Goal: Task Accomplishment & Management: Use online tool/utility

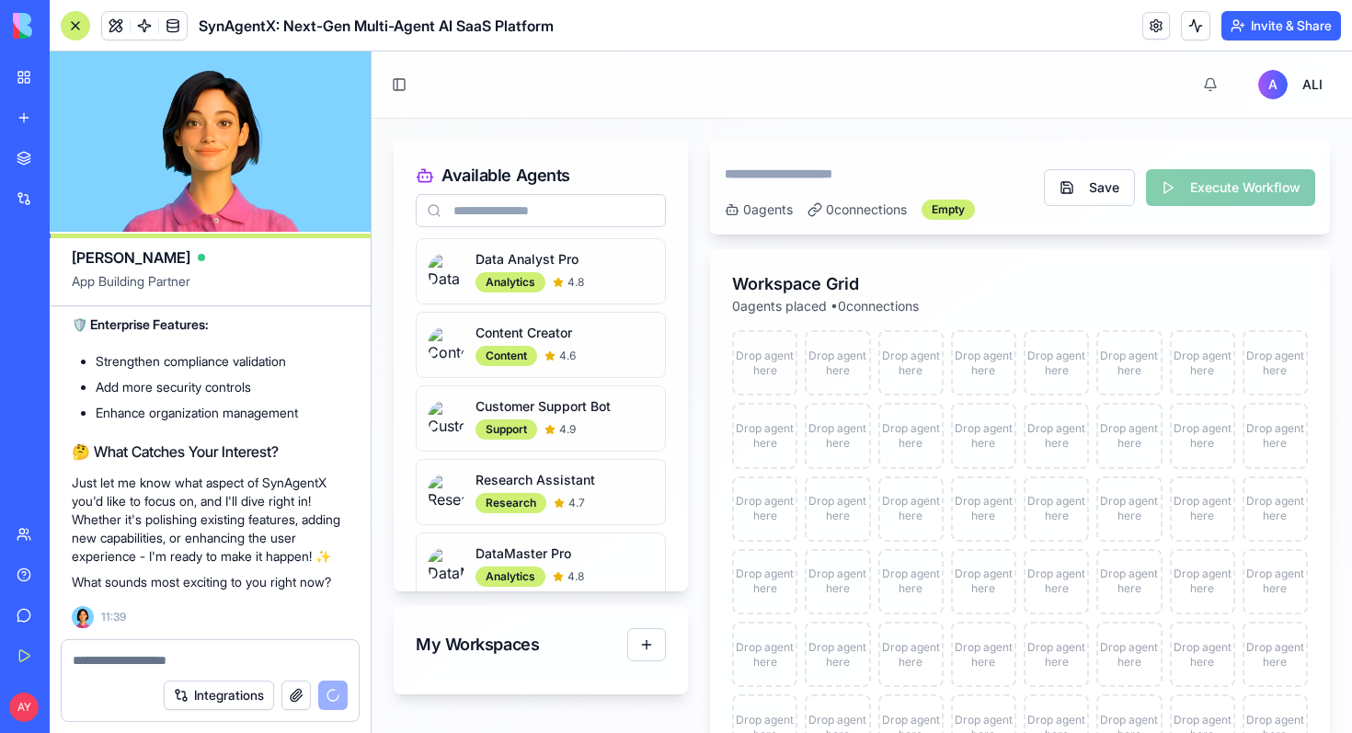
scroll to position [15324, 0]
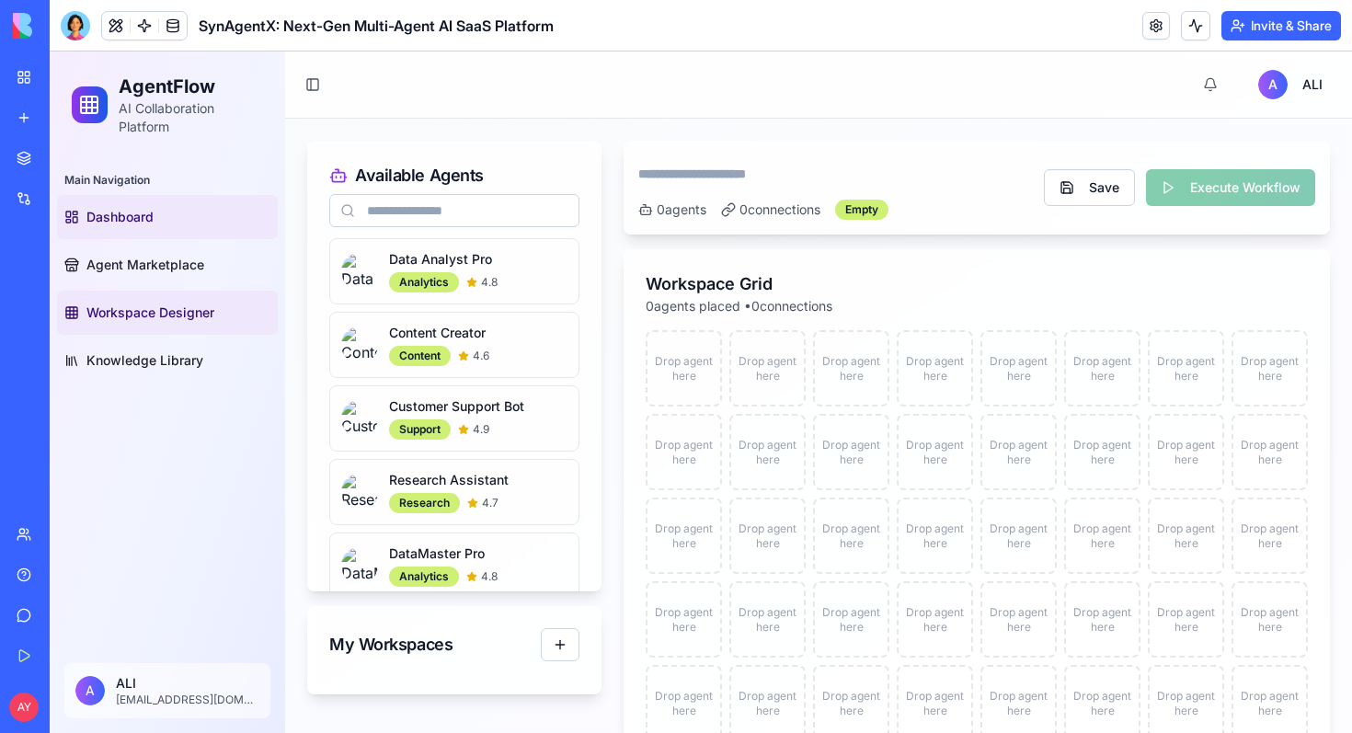
click at [137, 212] on span "Dashboard" at bounding box center [119, 217] width 67 height 18
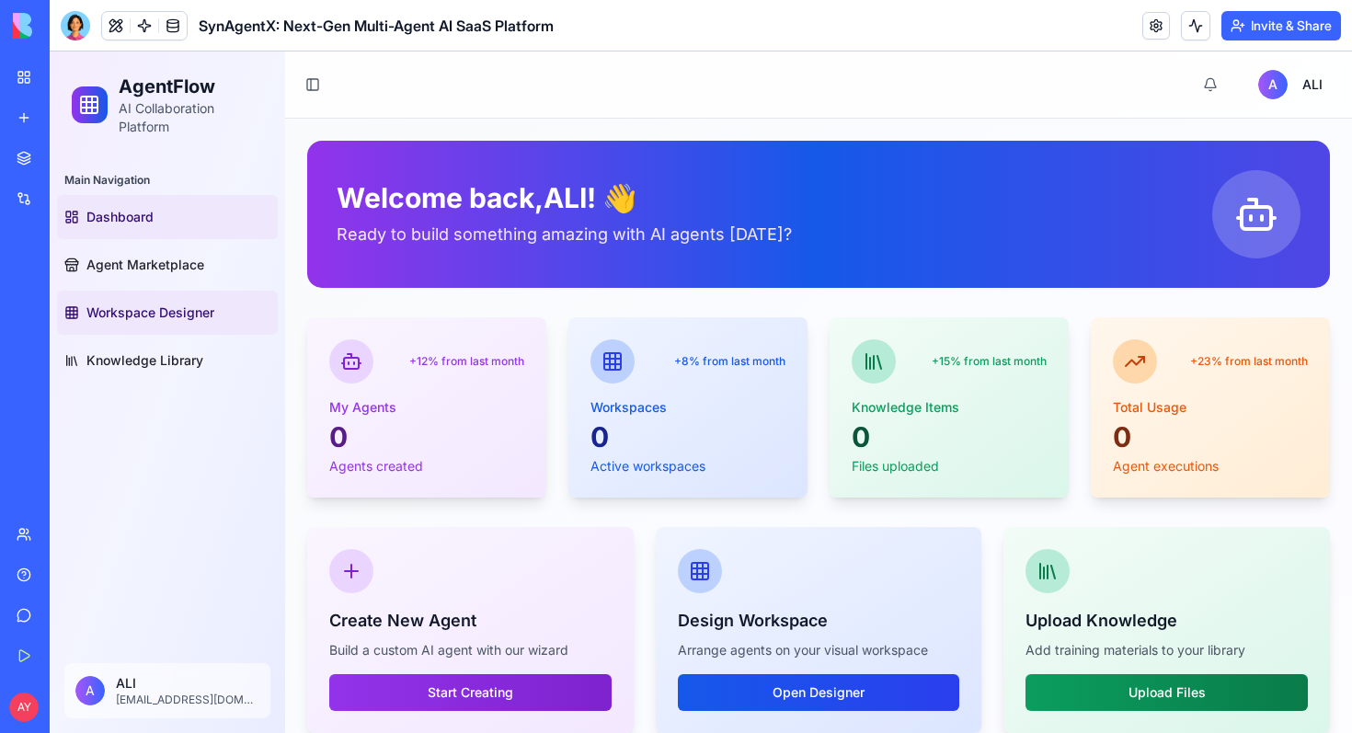
click at [143, 318] on span "Workspace Designer" at bounding box center [150, 312] width 128 height 18
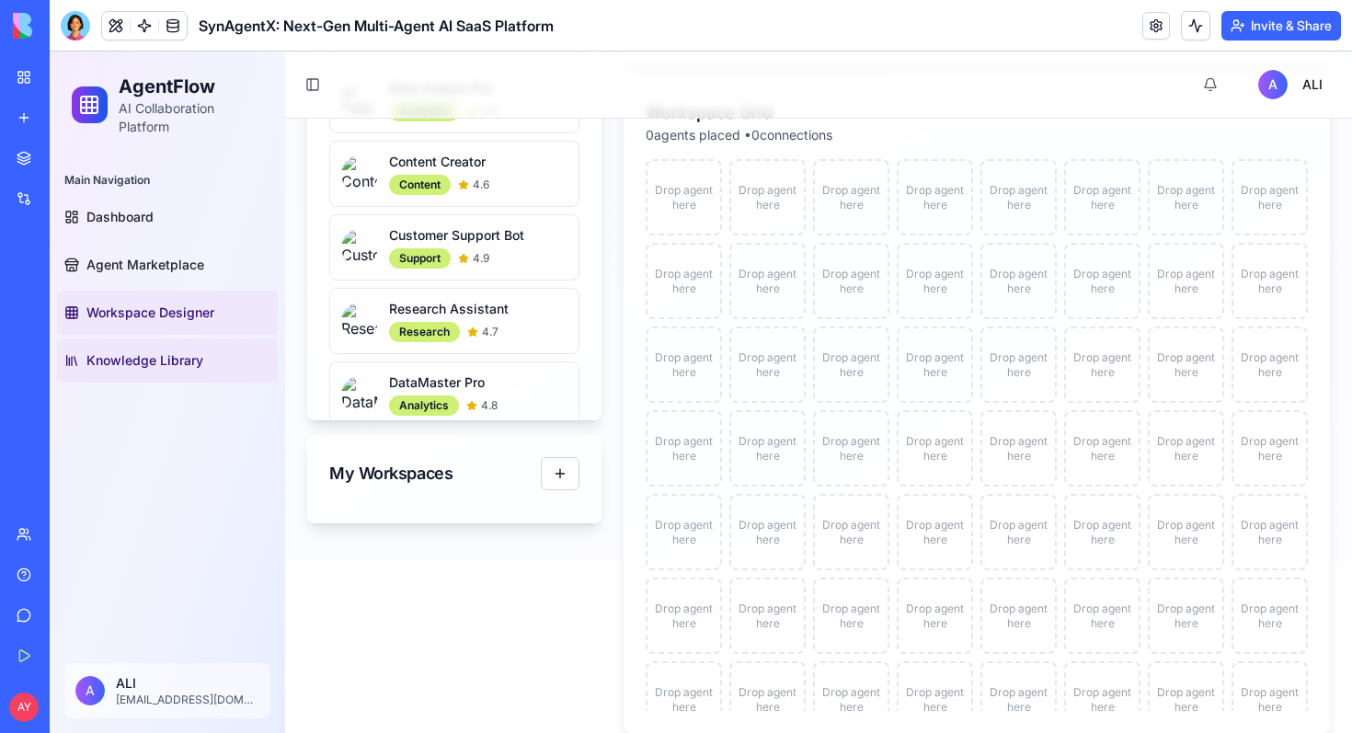
click at [154, 362] on span "Knowledge Library" at bounding box center [144, 360] width 117 height 18
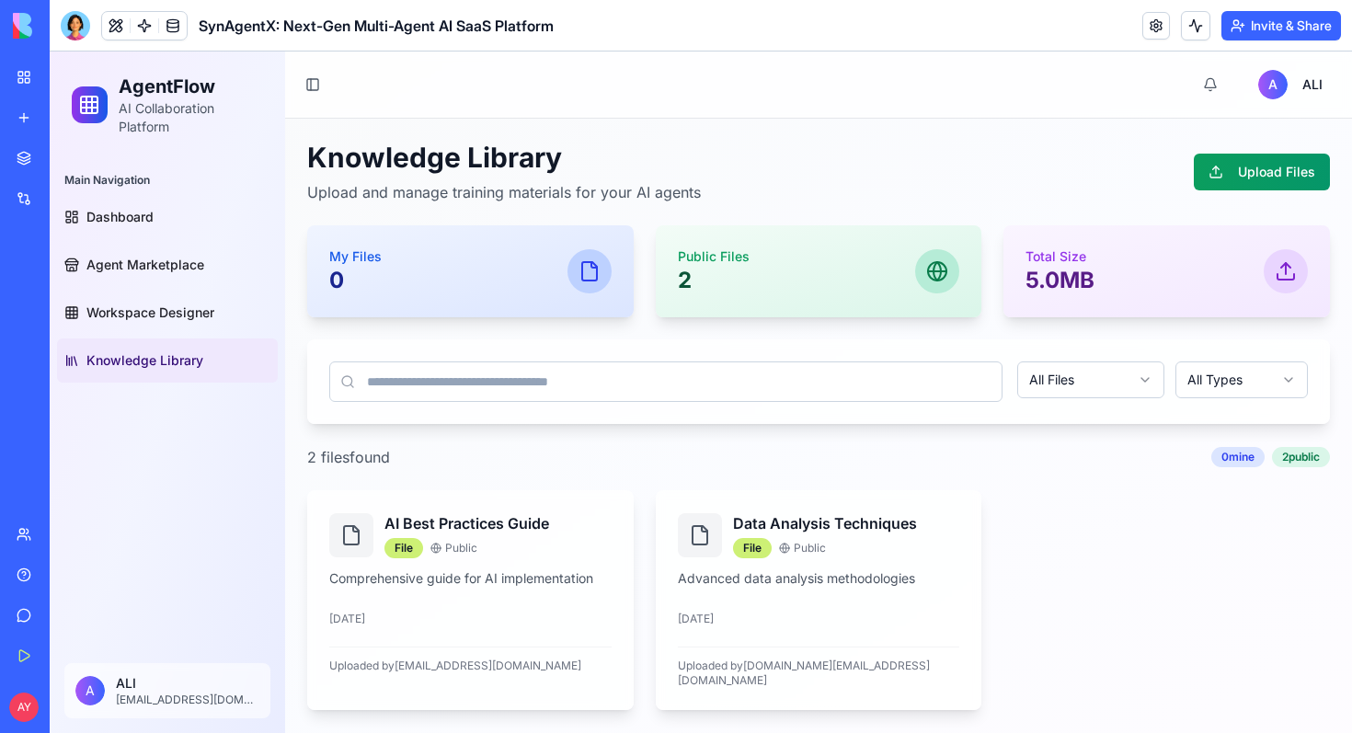
click at [766, 280] on div "Public Files 2" at bounding box center [819, 271] width 282 height 48
click at [121, 211] on span "Dashboard" at bounding box center [119, 217] width 67 height 18
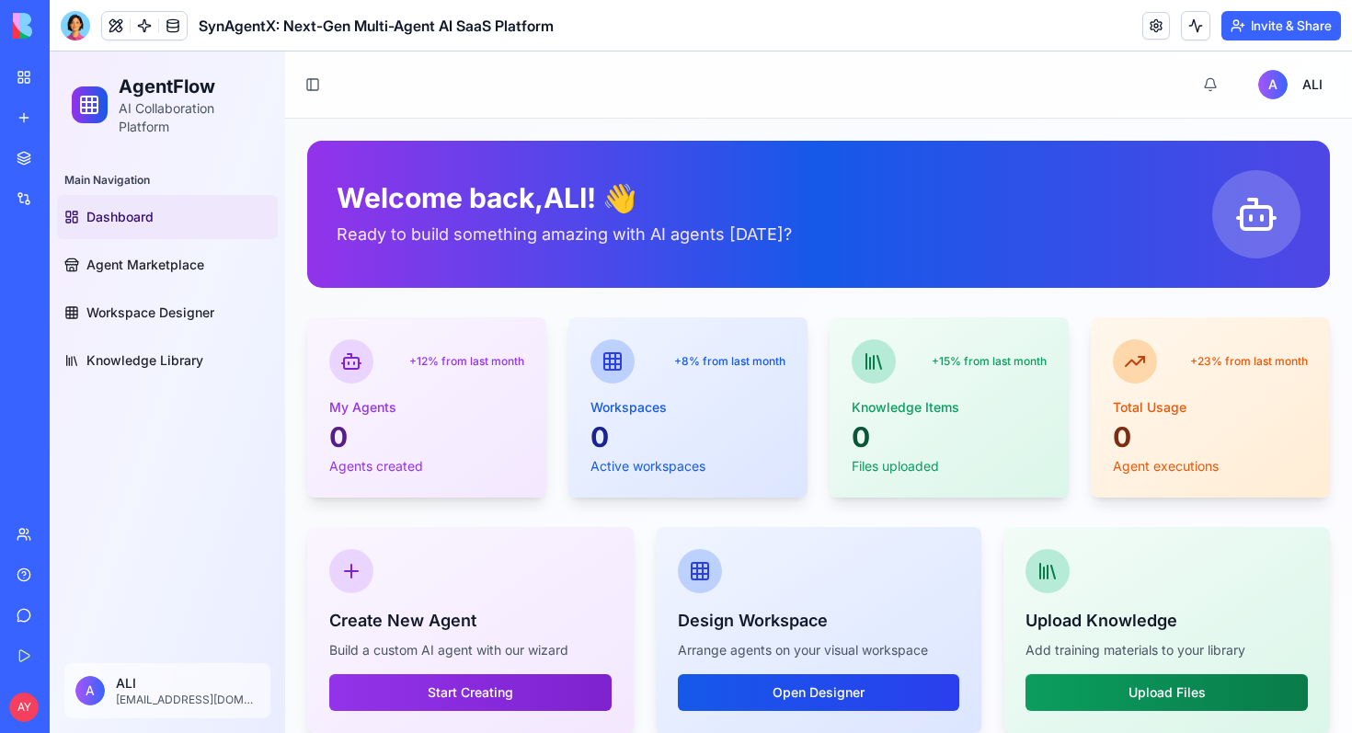
scroll to position [316, 0]
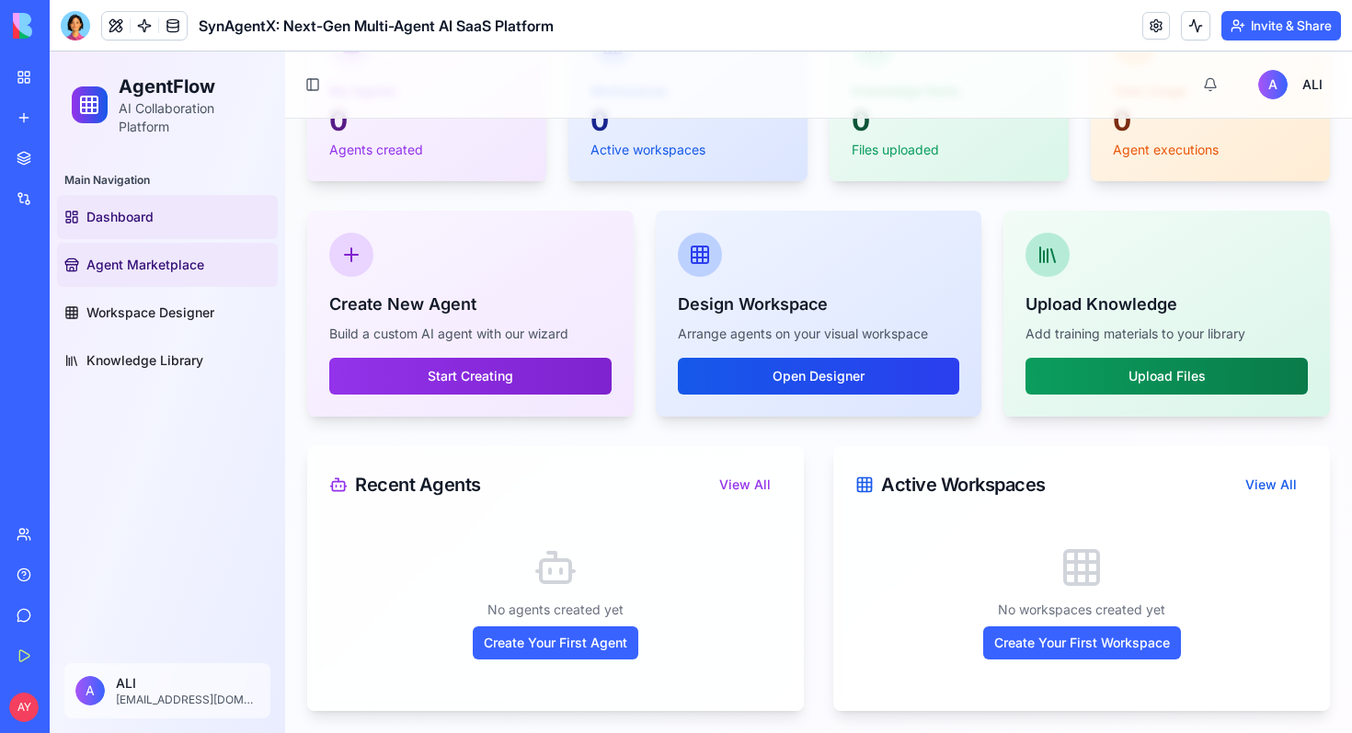
click at [125, 268] on span "Agent Marketplace" at bounding box center [145, 265] width 118 height 18
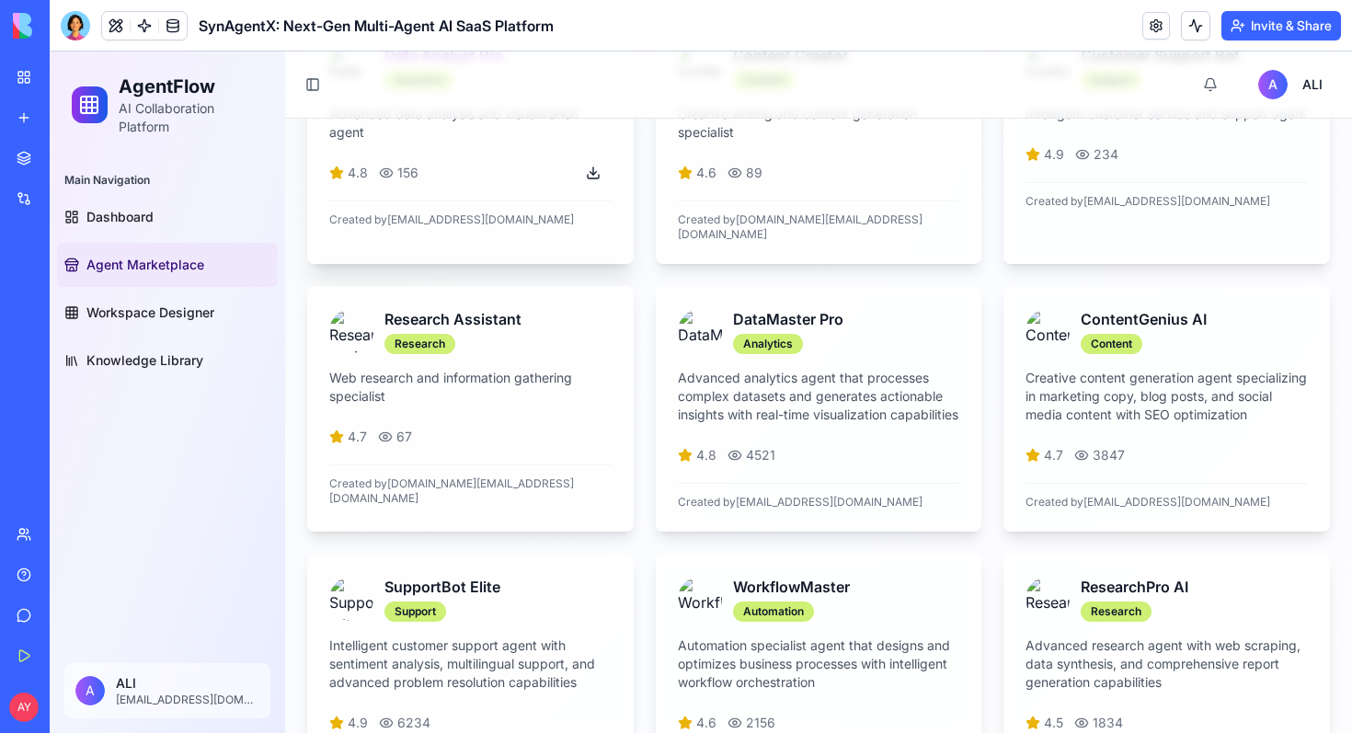
scroll to position [410, 0]
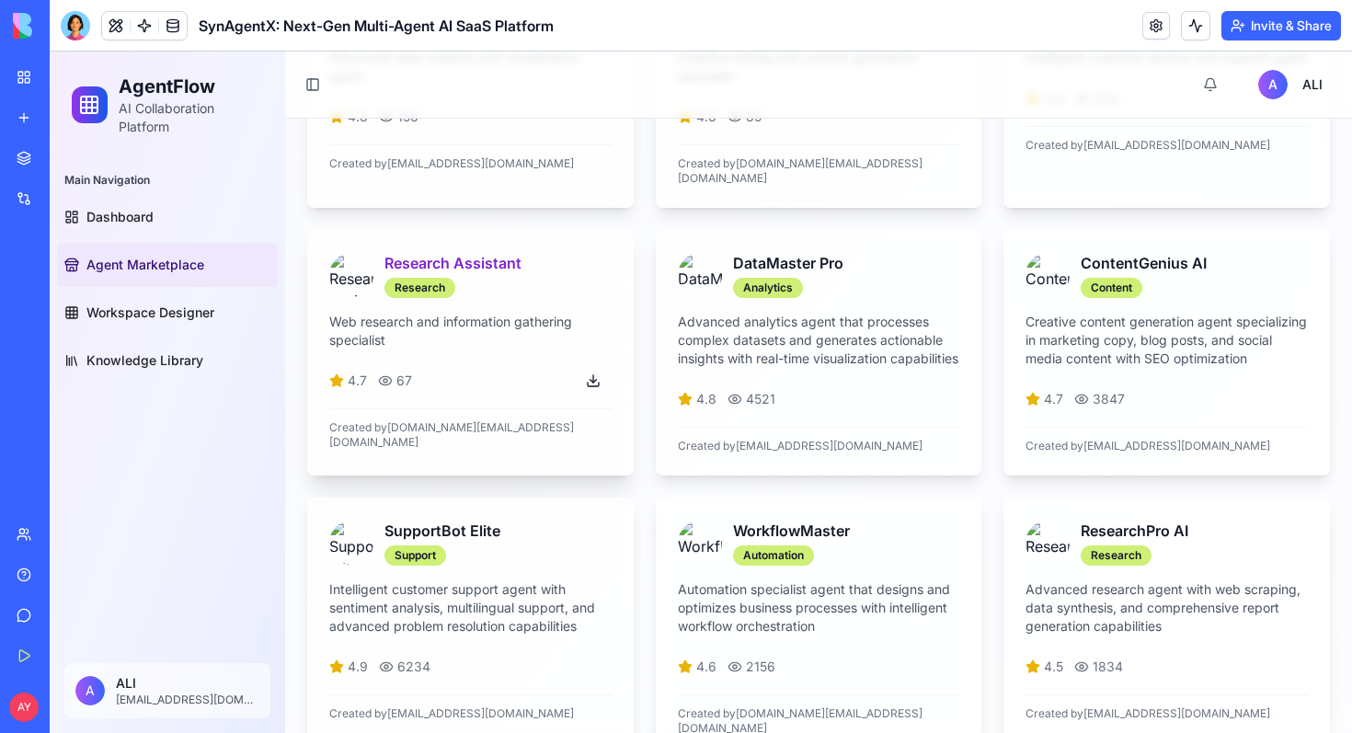
click at [452, 327] on p "Web research and information gathering specialist" at bounding box center [470, 331] width 282 height 37
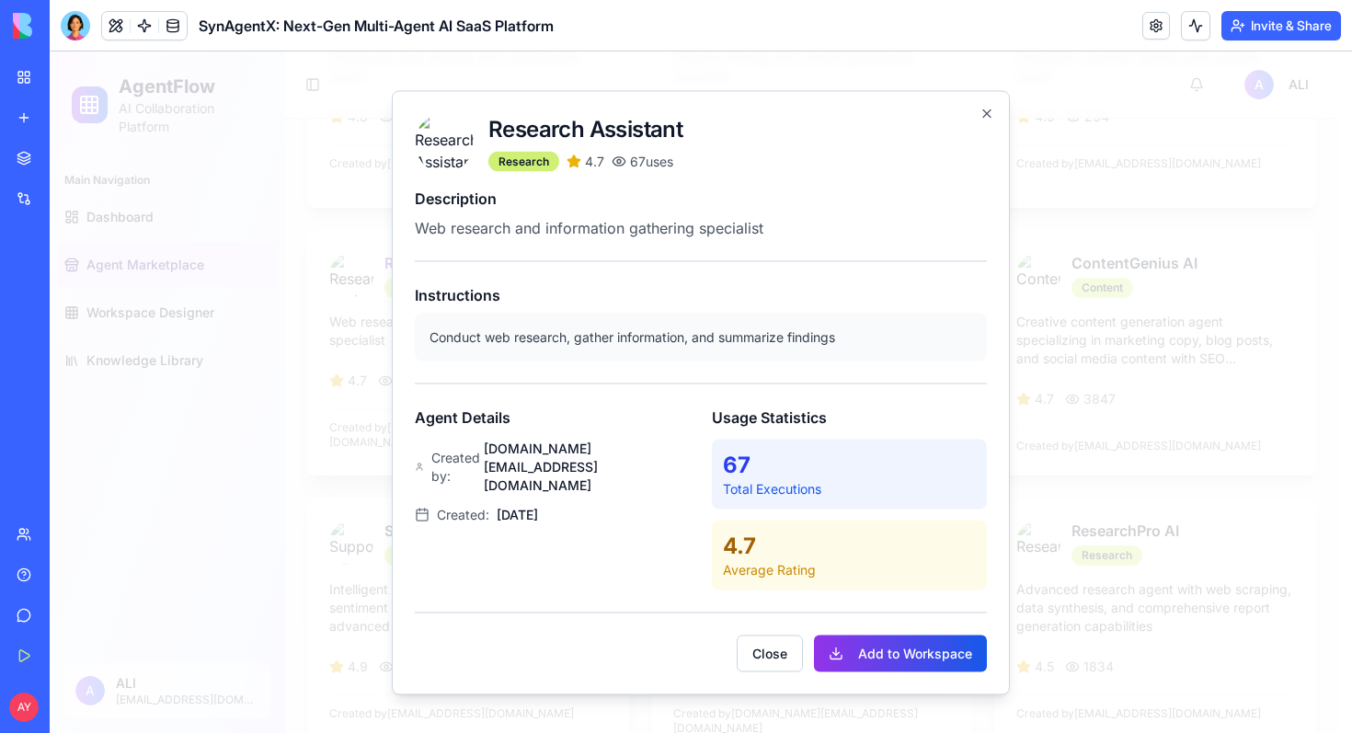
click at [452, 327] on p "Conduct web research, gather information, and summarize findings" at bounding box center [700, 336] width 542 height 18
click at [911, 663] on button "Add to Workspace" at bounding box center [900, 652] width 173 height 37
click at [908, 656] on button "Add to Workspace" at bounding box center [900, 652] width 173 height 37
click at [984, 110] on icon "button" at bounding box center [986, 112] width 7 height 7
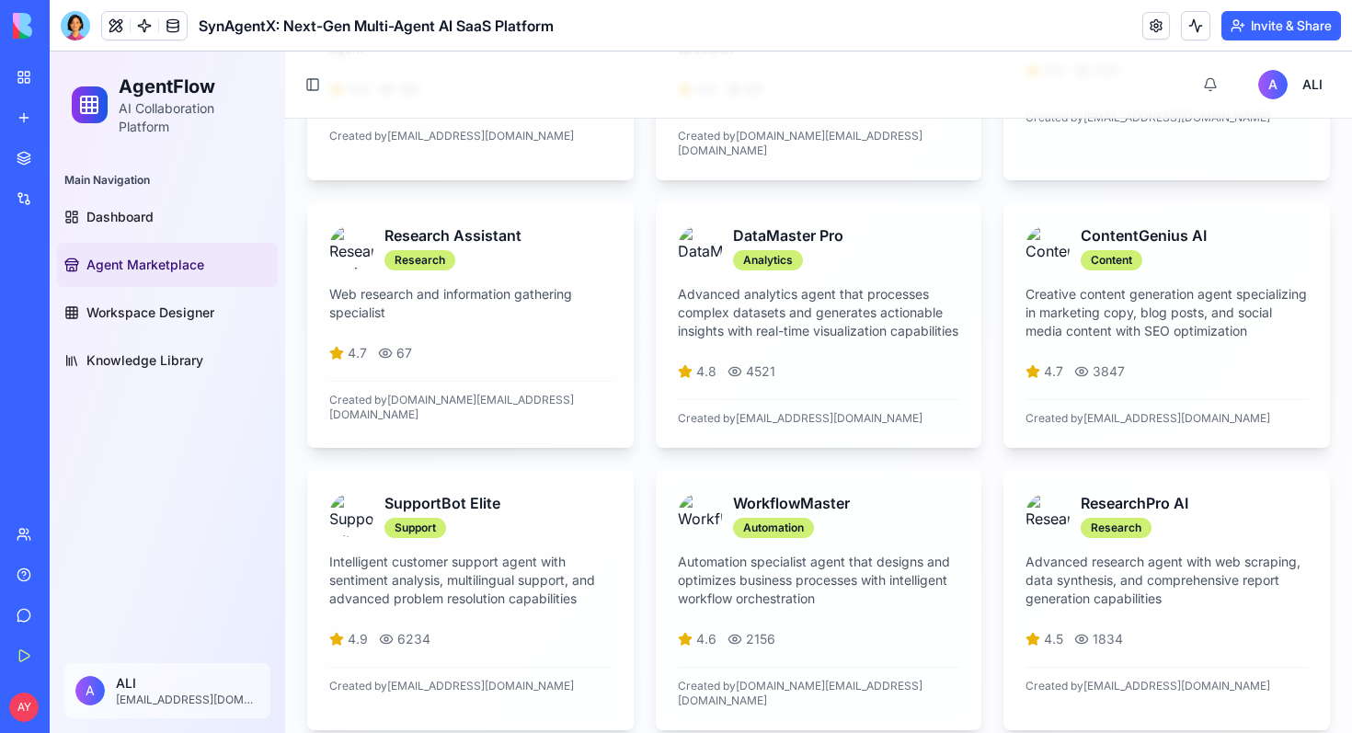
scroll to position [441, 0]
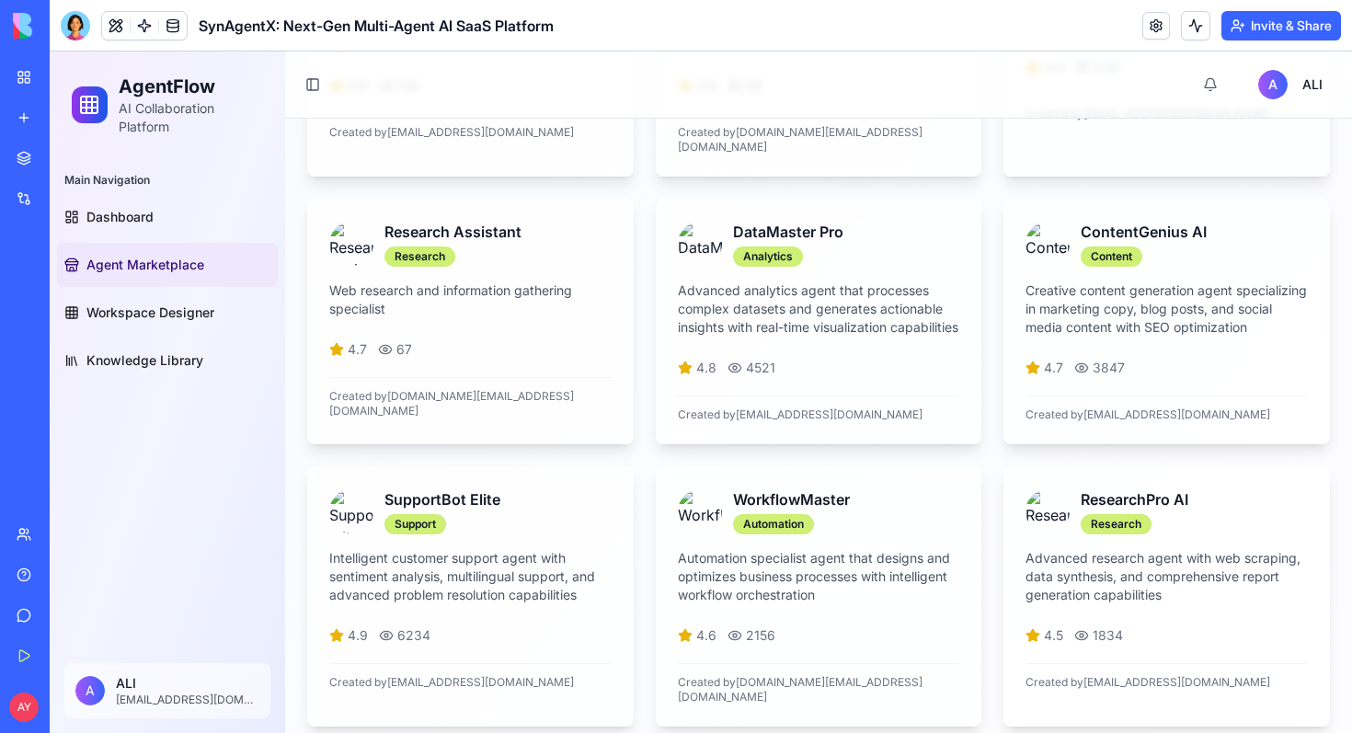
click at [163, 26] on div "BETA" at bounding box center [164, 26] width 44 height 26
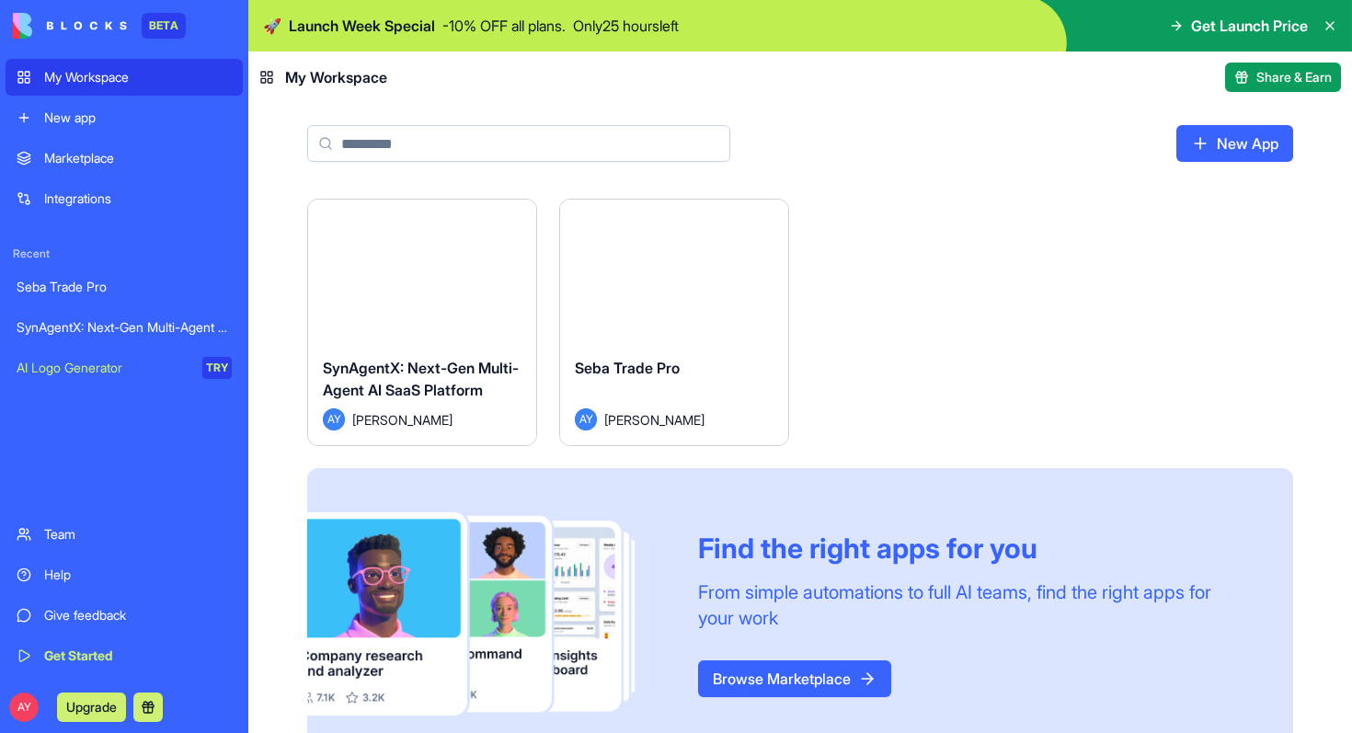
click at [52, 197] on div "Integrations" at bounding box center [138, 198] width 188 height 18
